Goal: Entertainment & Leisure: Consume media (video, audio)

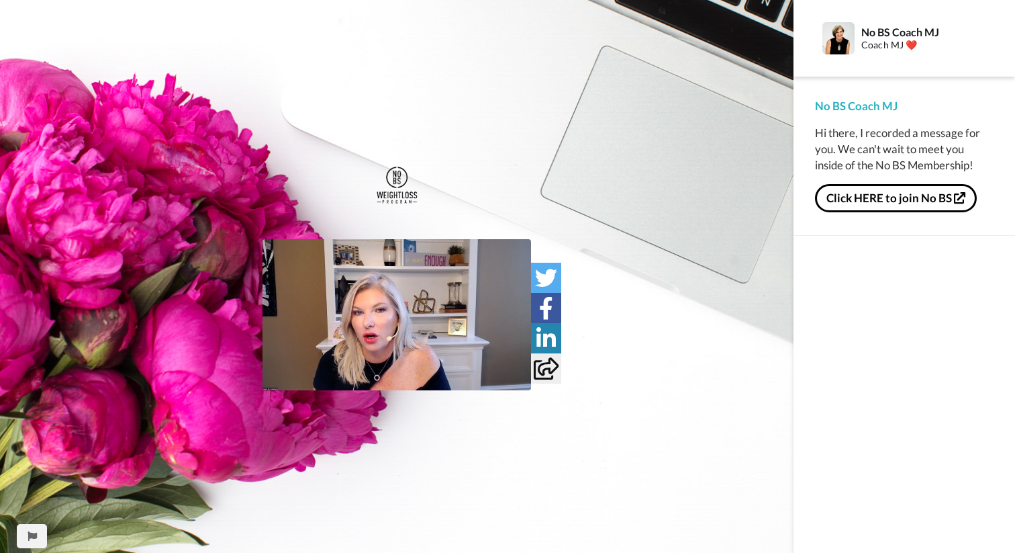
click at [324, 372] on img at bounding box center [397, 314] width 269 height 151
click at [402, 345] on icon "Play/Pause" at bounding box center [397, 315] width 36 height 64
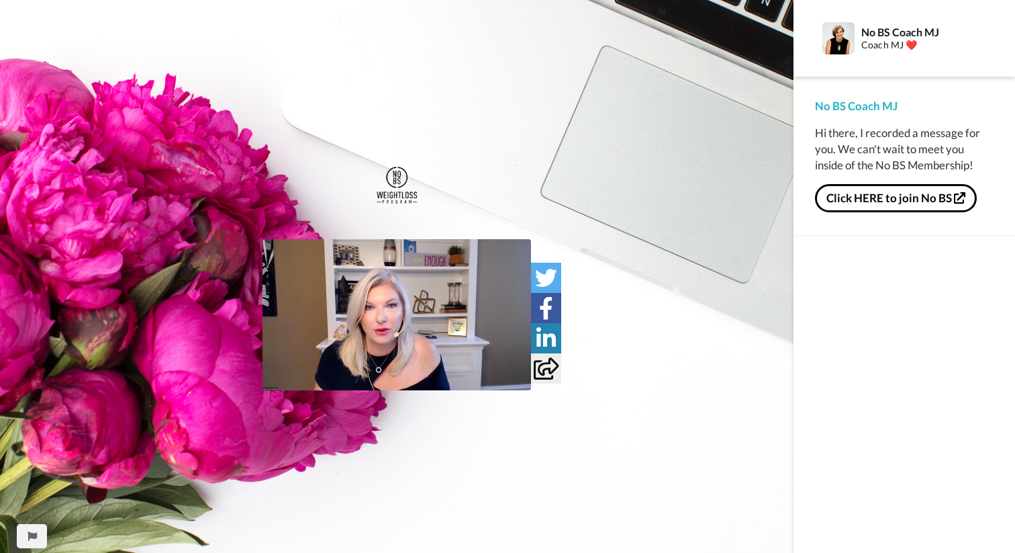
click at [384, 335] on img at bounding box center [397, 314] width 269 height 151
click at [520, 372] on img at bounding box center [513, 365] width 14 height 14
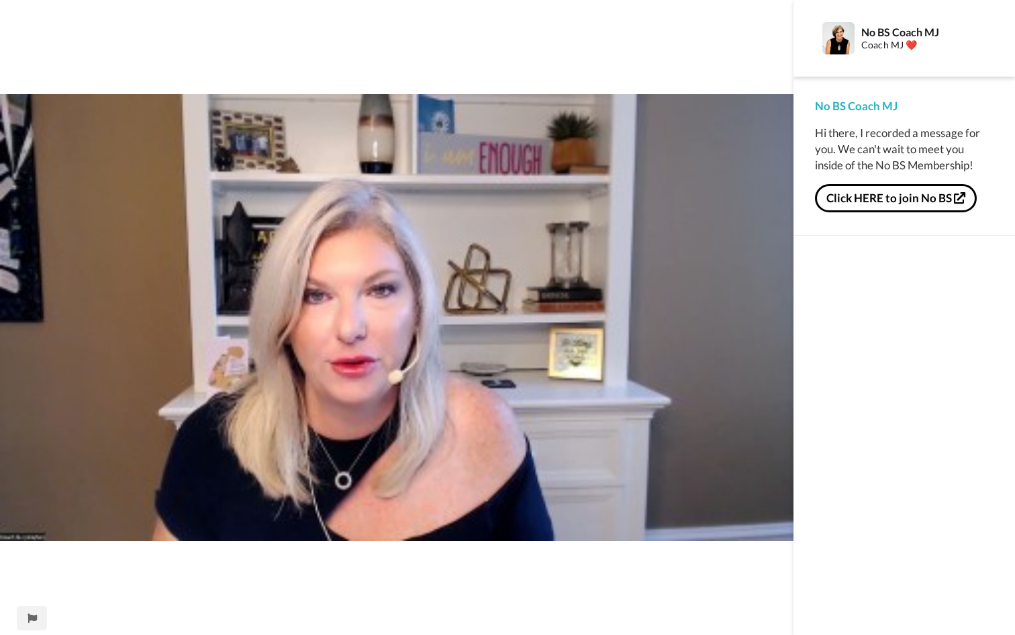
click at [454, 500] on video at bounding box center [397, 317] width 794 height 635
click at [206, 404] on video at bounding box center [397, 317] width 794 height 635
